Goal: Information Seeking & Learning: Learn about a topic

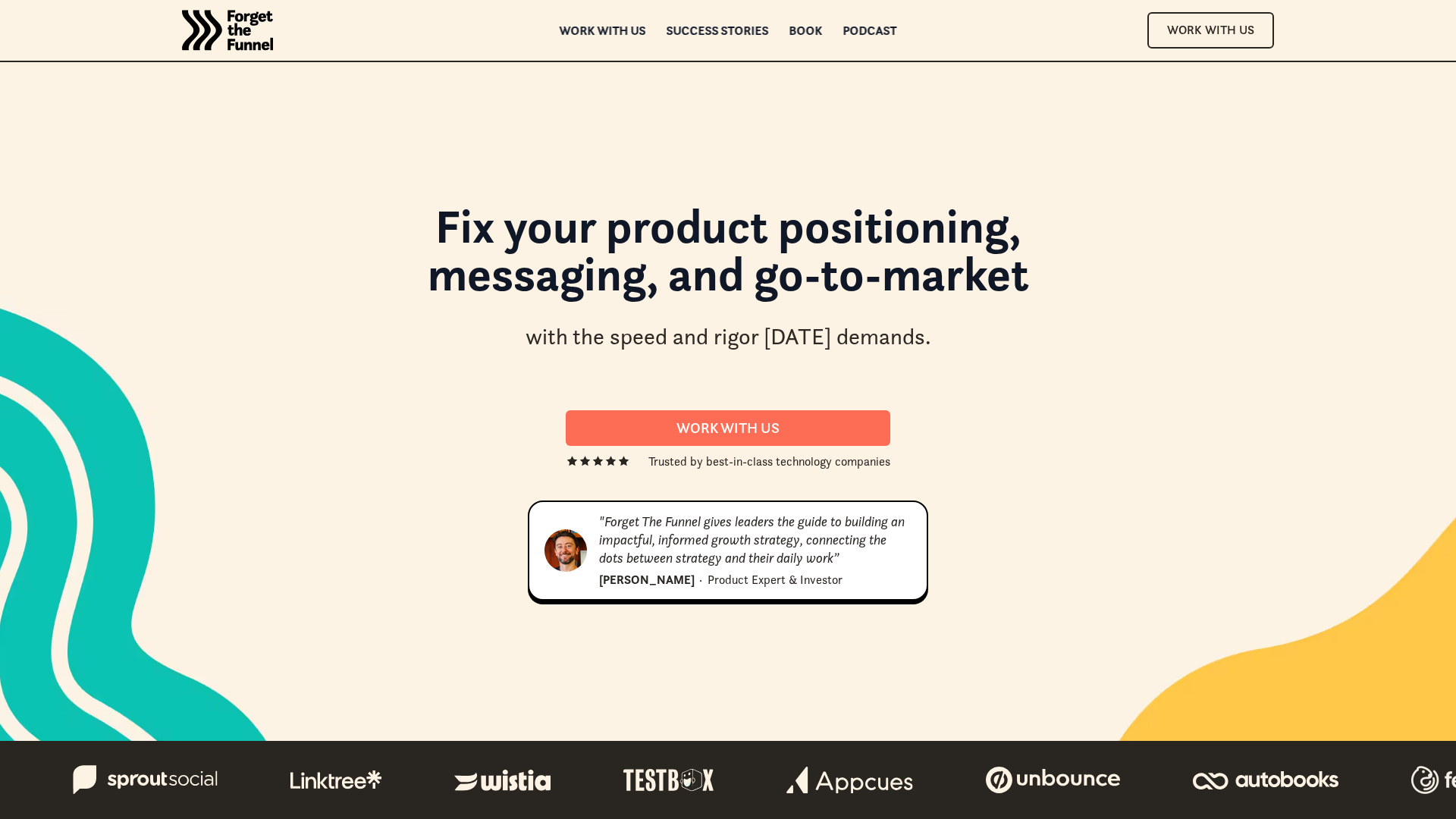
scroll to position [15069, 0]
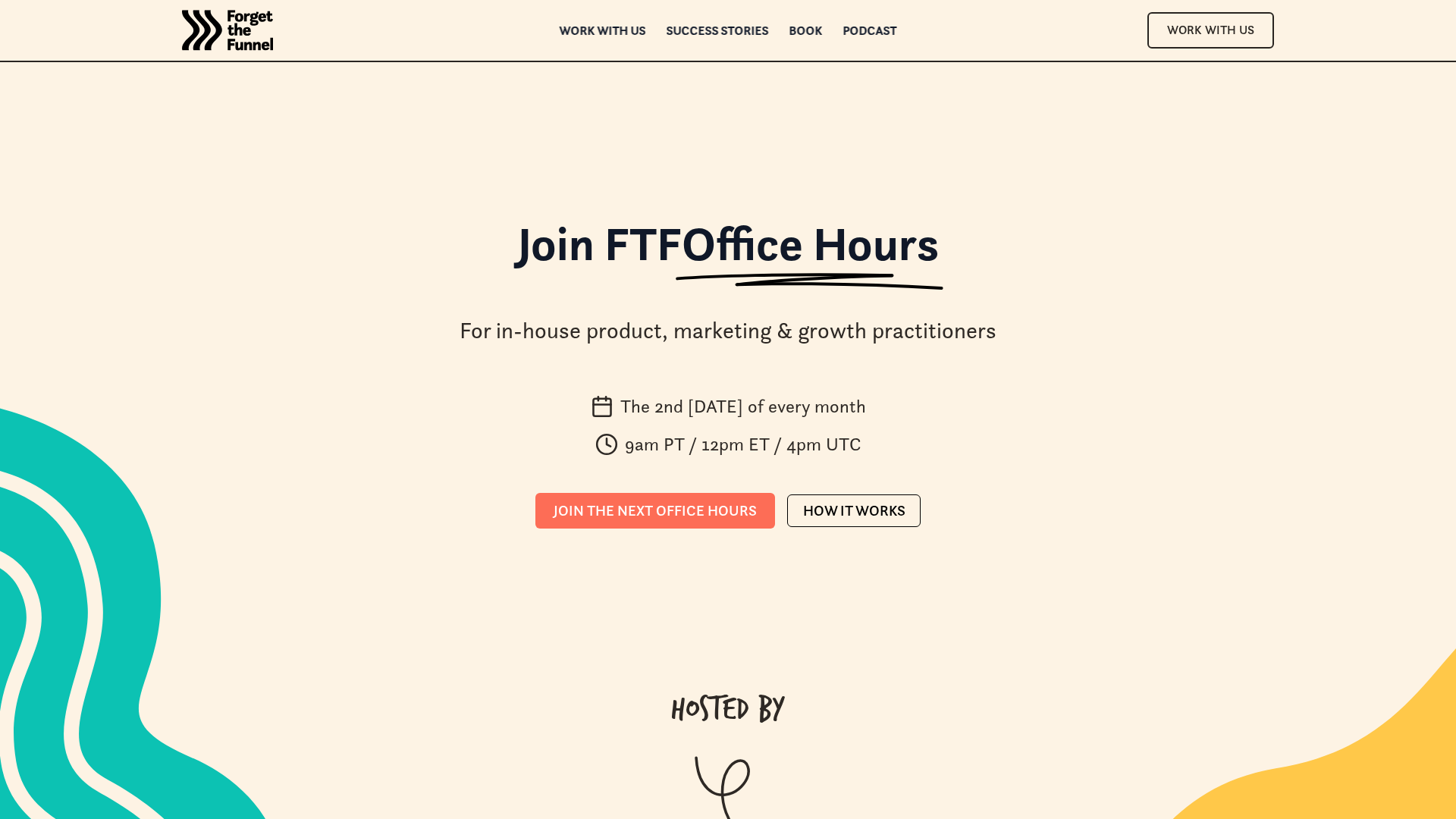
scroll to position [5941, 0]
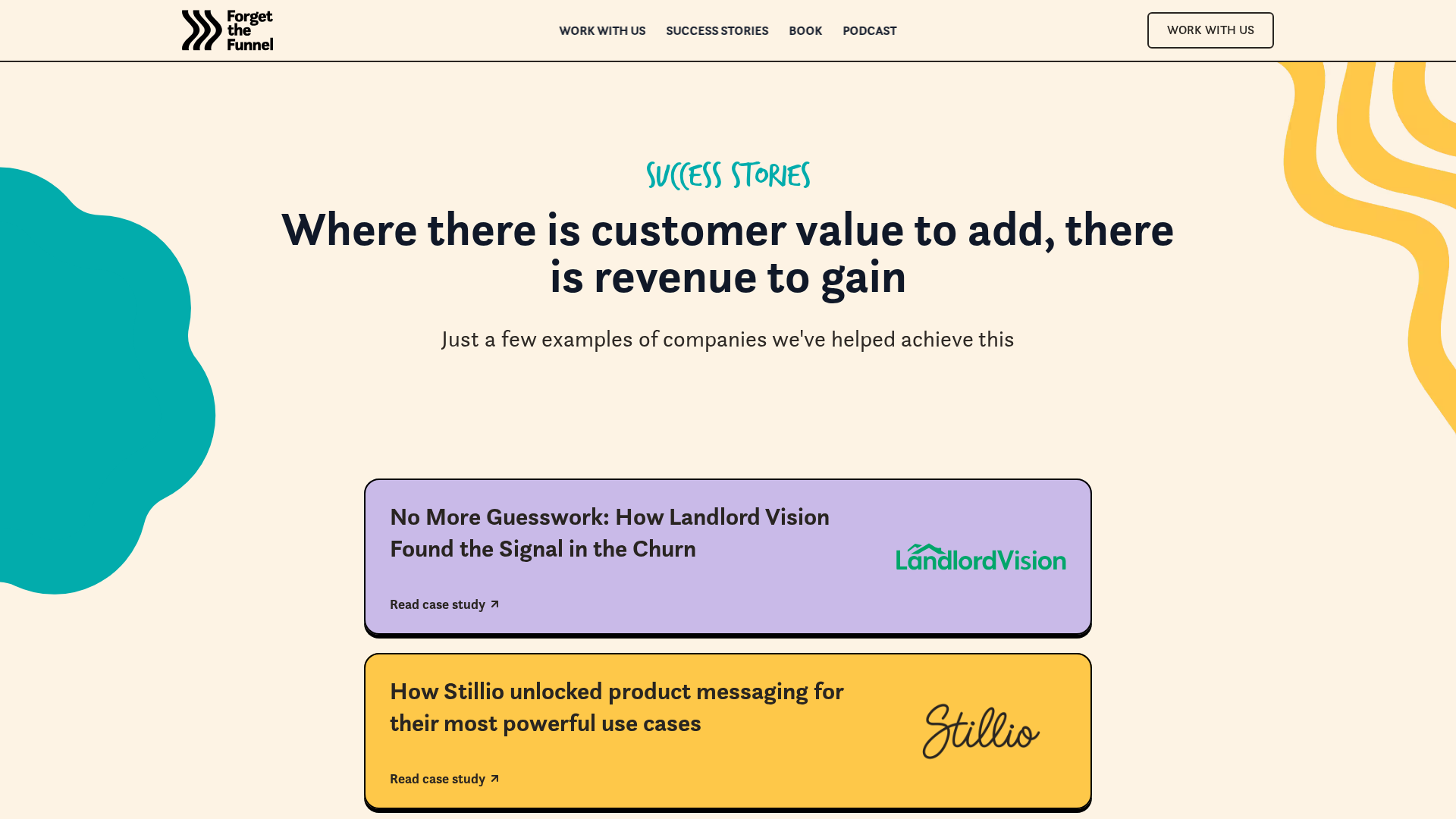
scroll to position [430, 0]
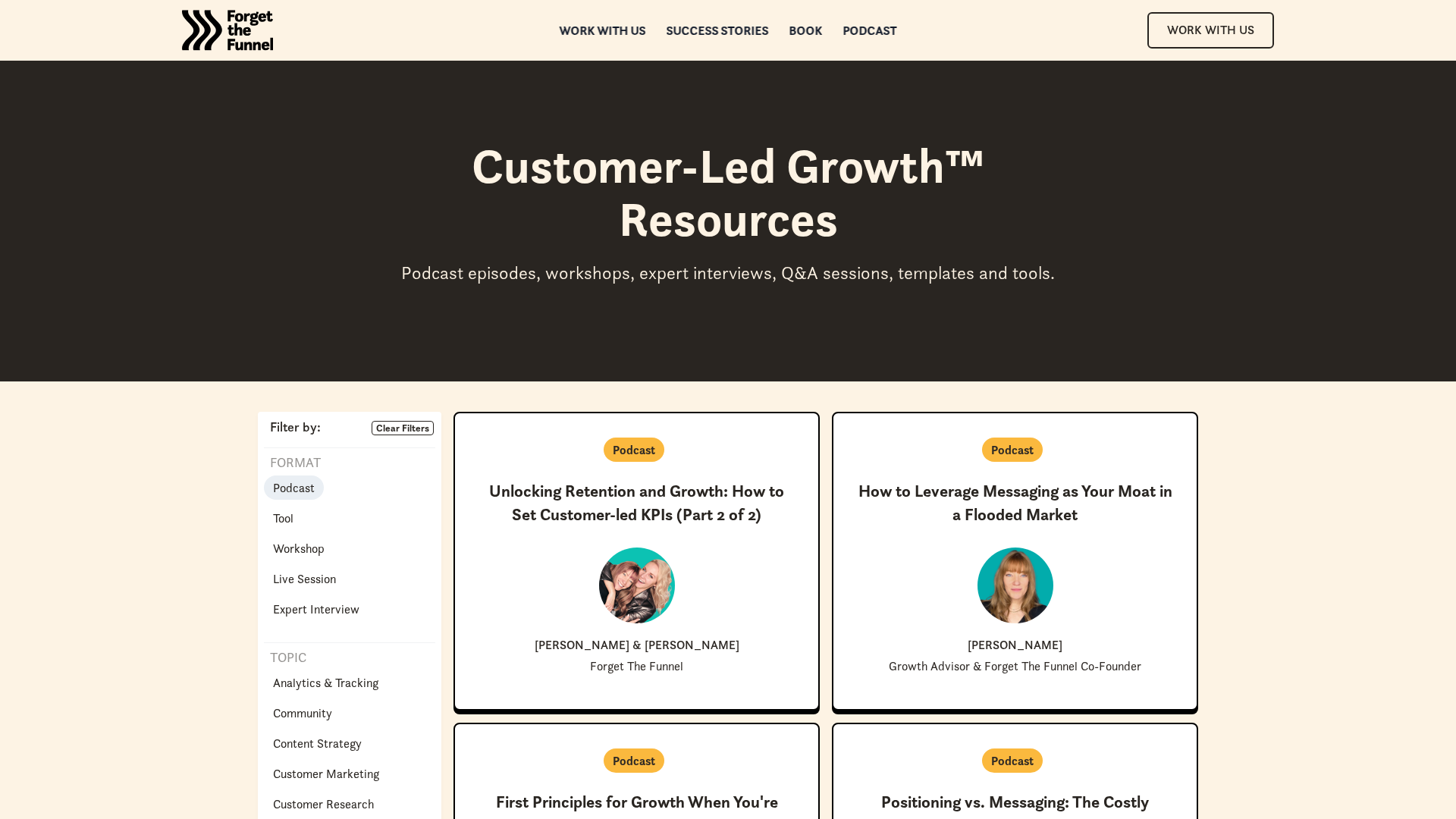
scroll to position [4834, 0]
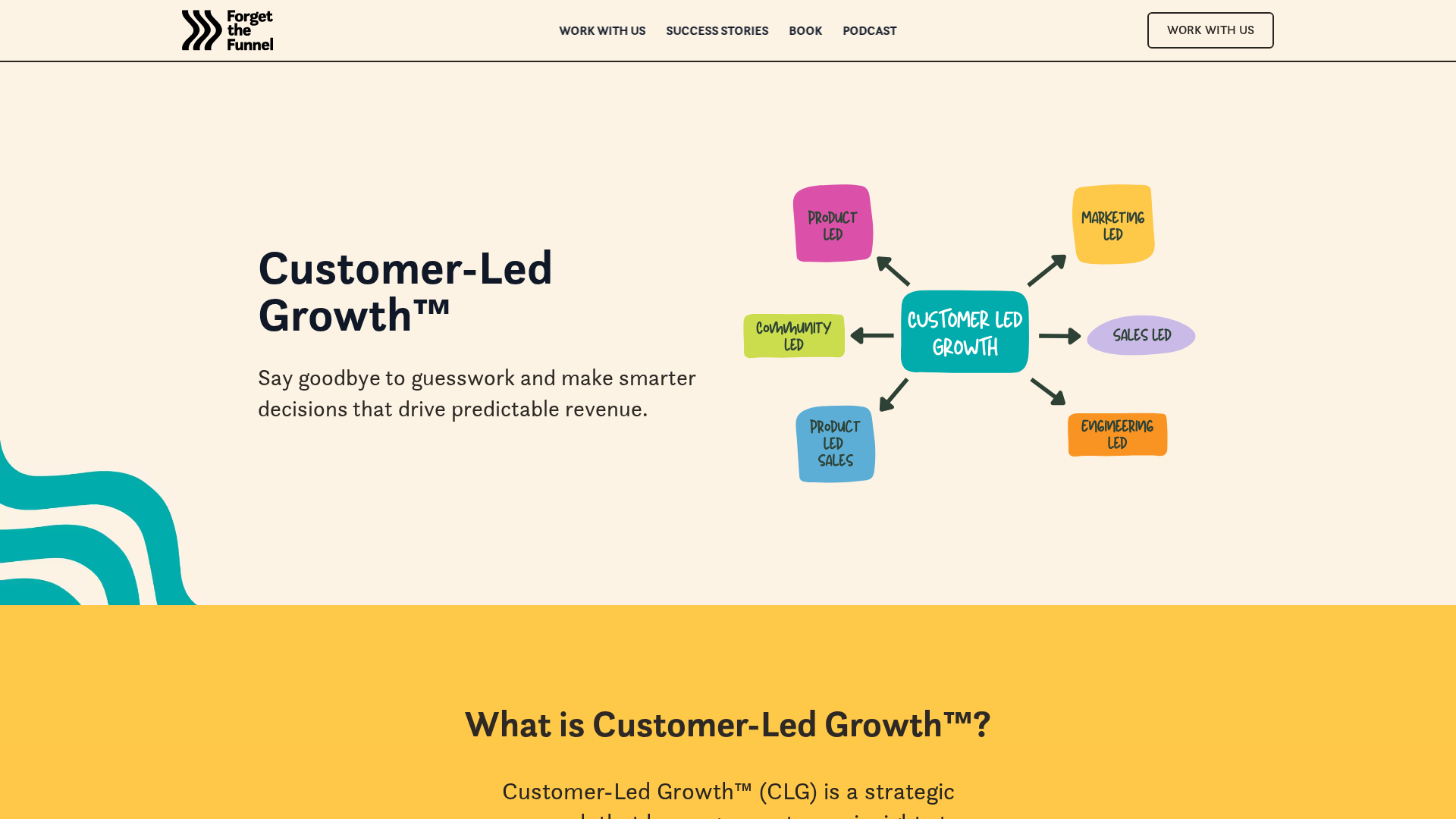
scroll to position [7281, 0]
